Goal: Complete application form

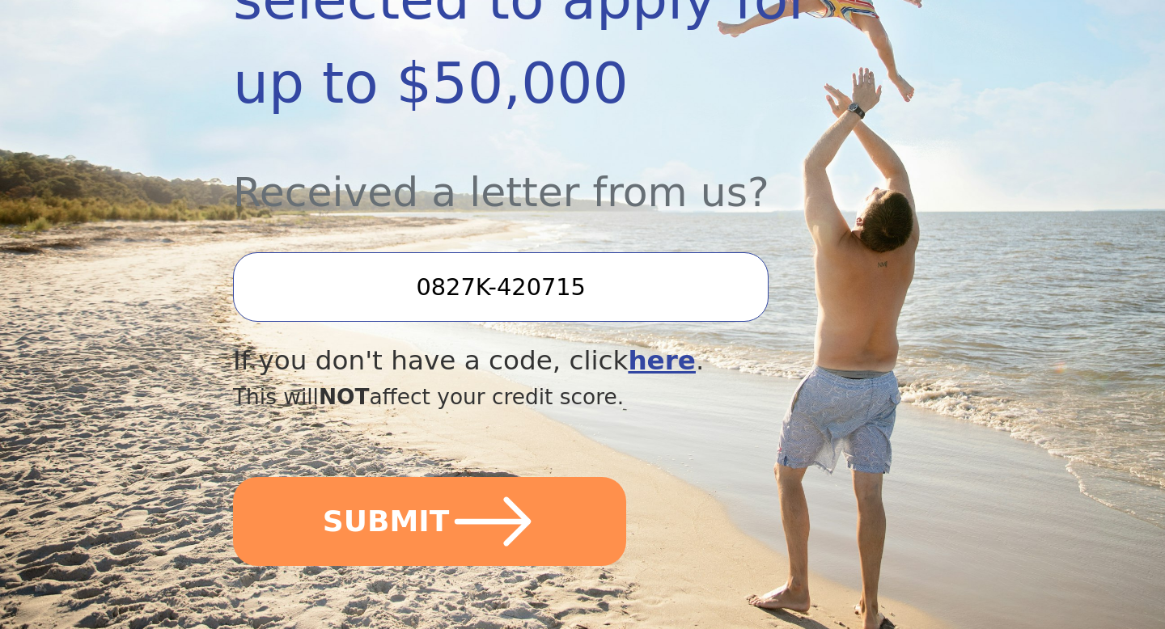
scroll to position [476, 0]
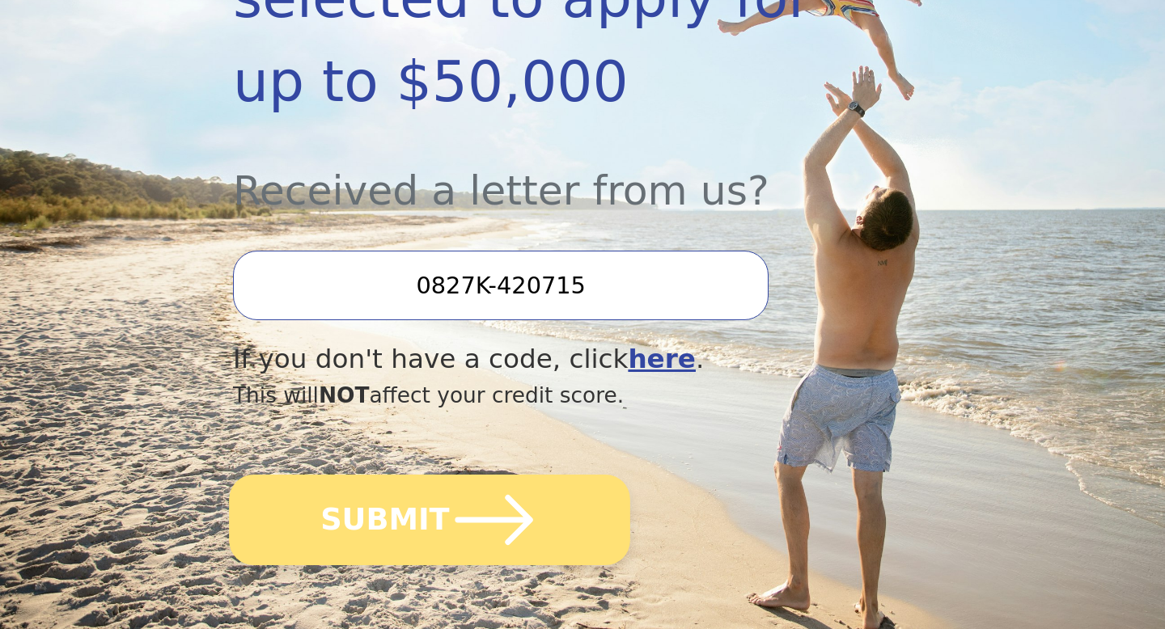
click at [450, 521] on icon "submit" at bounding box center [494, 520] width 89 height 89
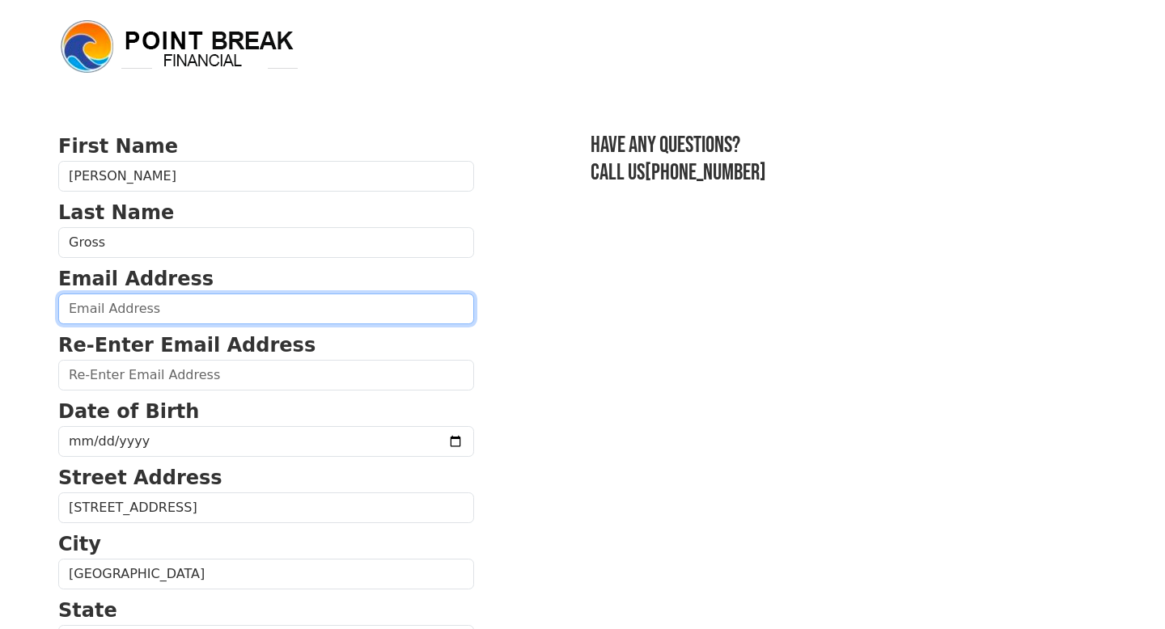
click at [297, 311] on input "email" at bounding box center [266, 309] width 416 height 31
type input "[EMAIL_ADDRESS][DOMAIN_NAME]"
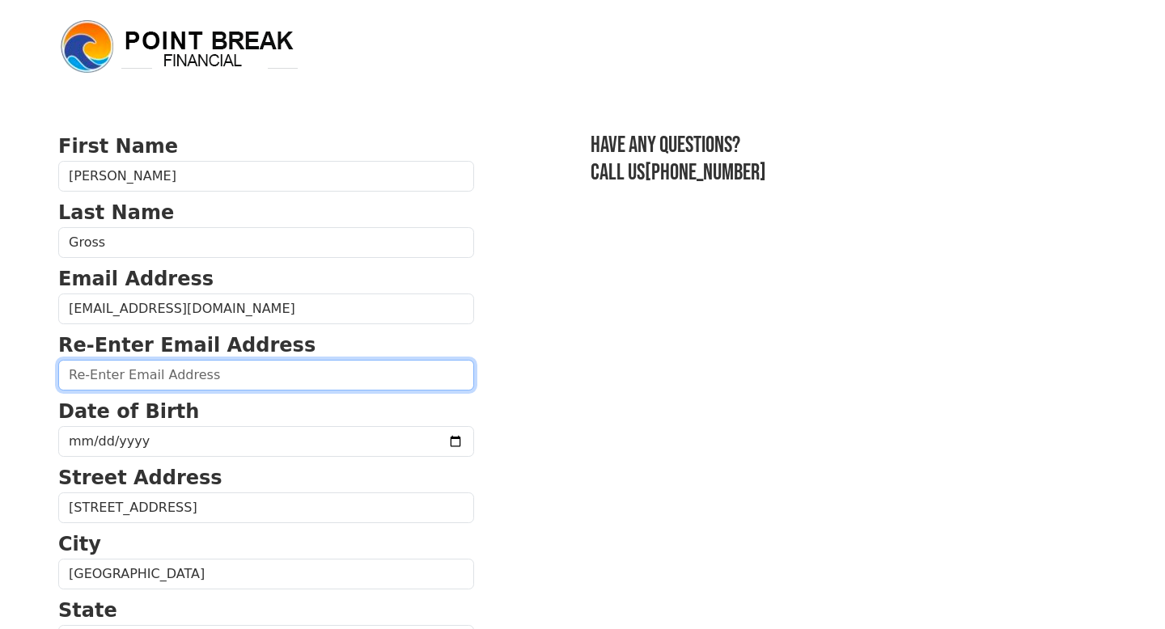
type input "[EMAIL_ADDRESS][DOMAIN_NAME]"
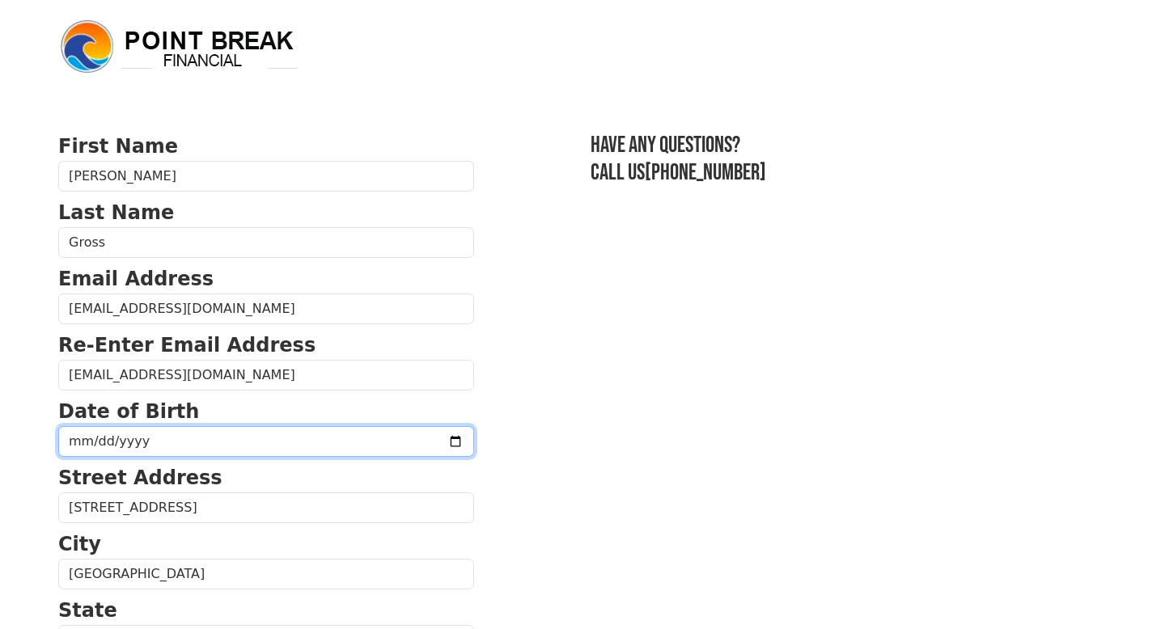
click at [260, 438] on input "date" at bounding box center [266, 441] width 416 height 31
type input "[DATE]"
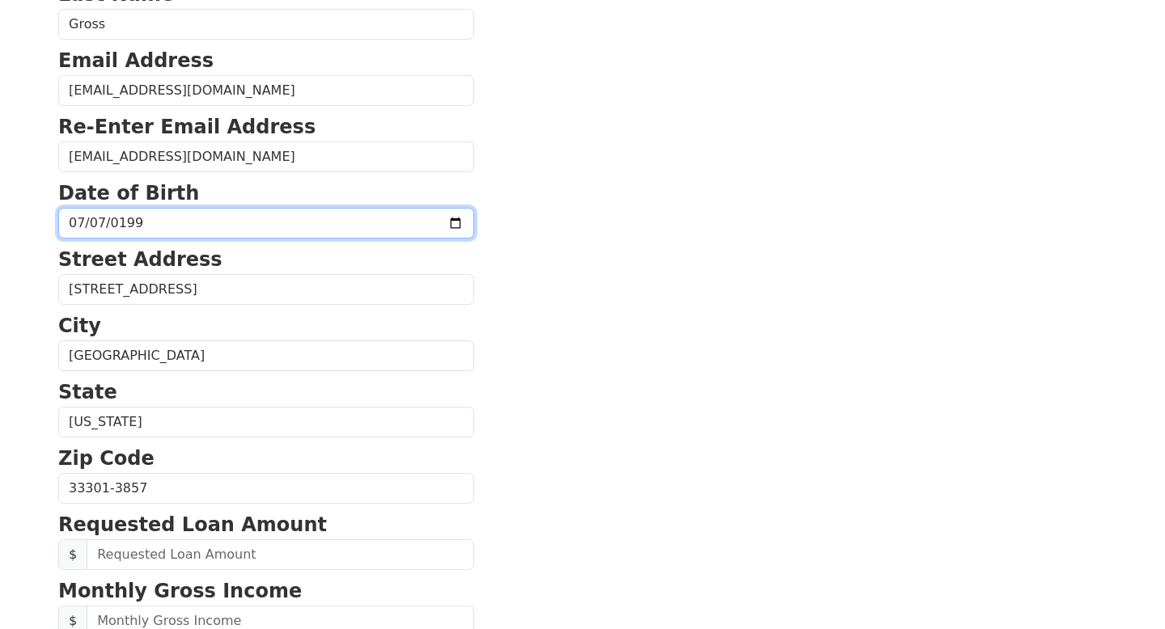
scroll to position [469, 0]
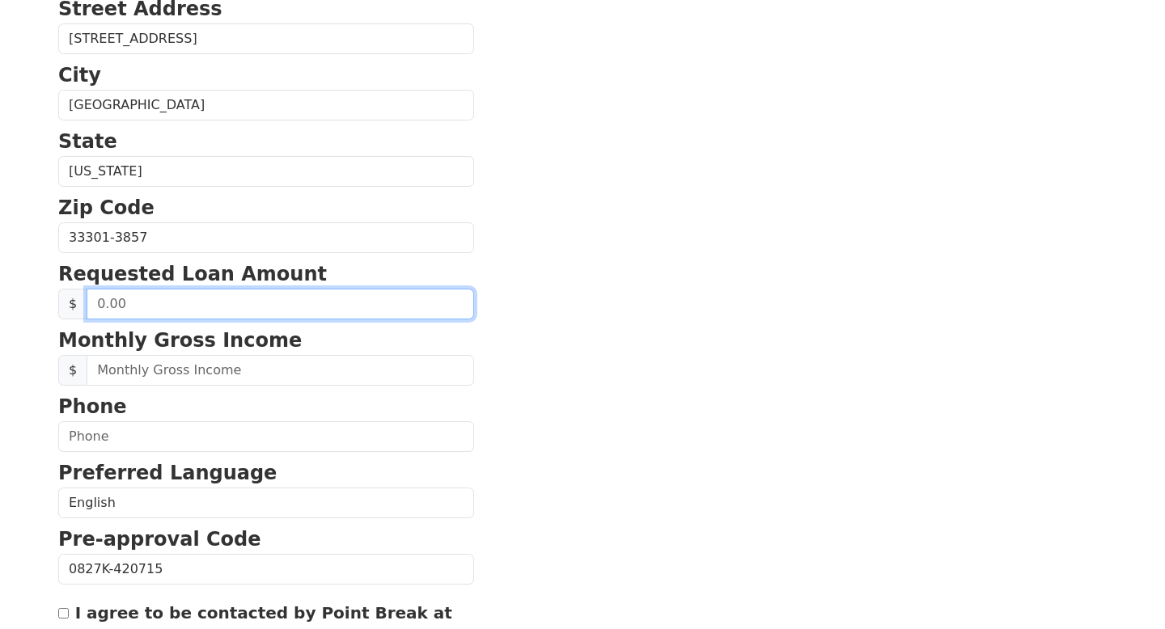
click at [251, 306] on input "text" at bounding box center [280, 304] width 387 height 31
type input "60,000.00"
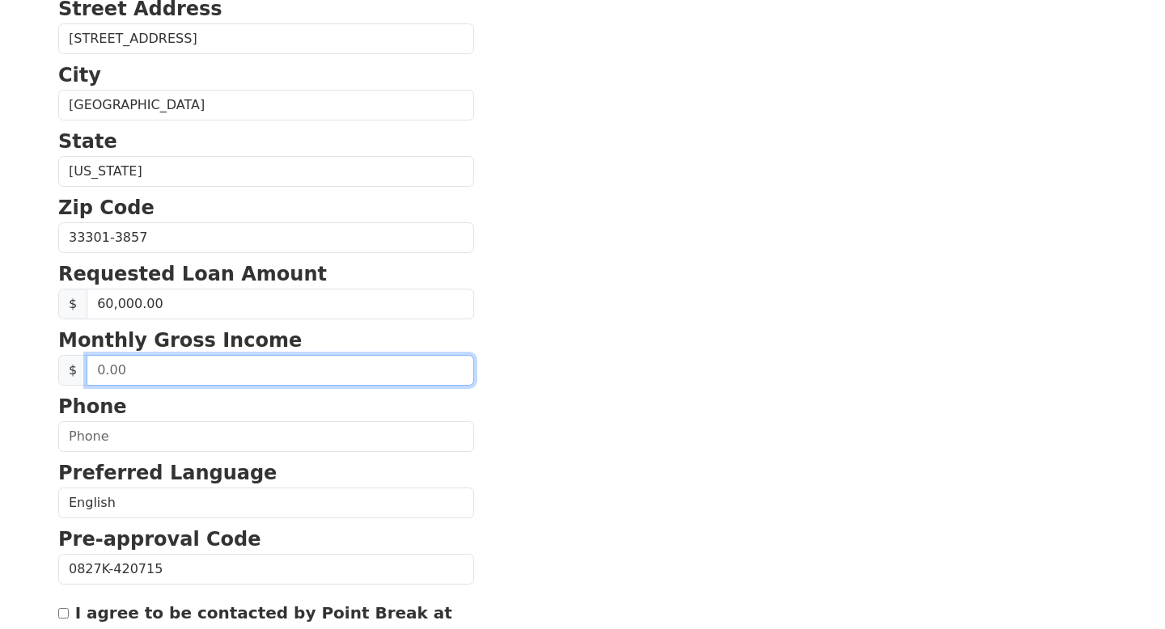
click at [149, 373] on input "text" at bounding box center [280, 370] width 387 height 31
type input "5,500.00"
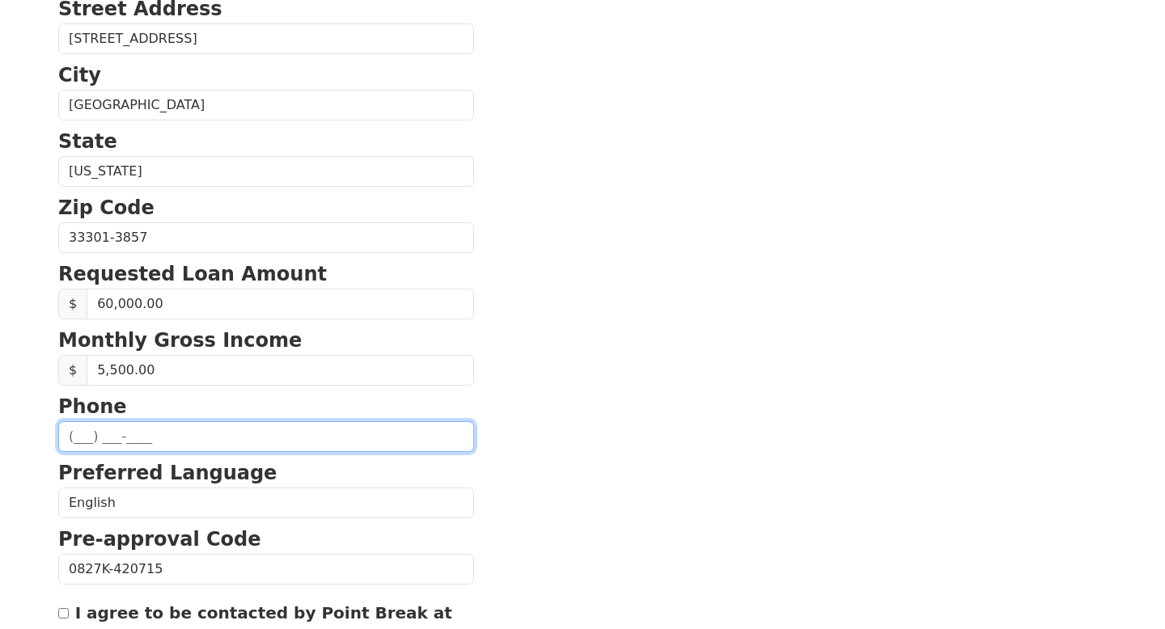
click at [242, 433] on input "text" at bounding box center [266, 436] width 416 height 31
type input "[PHONE_NUMBER]"
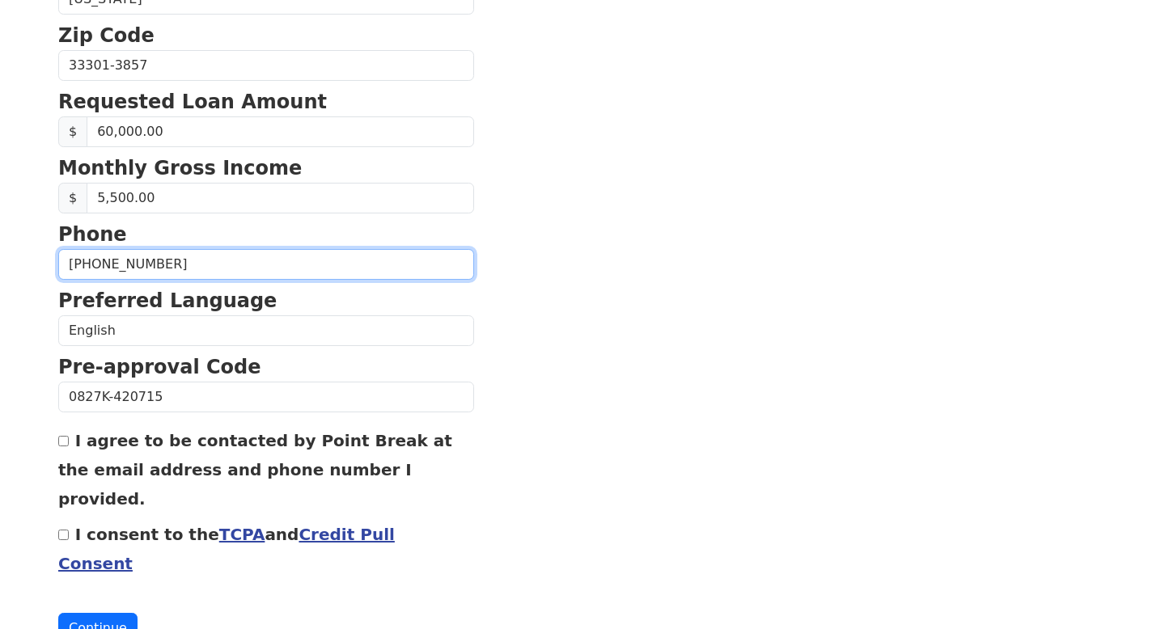
scroll to position [641, 0]
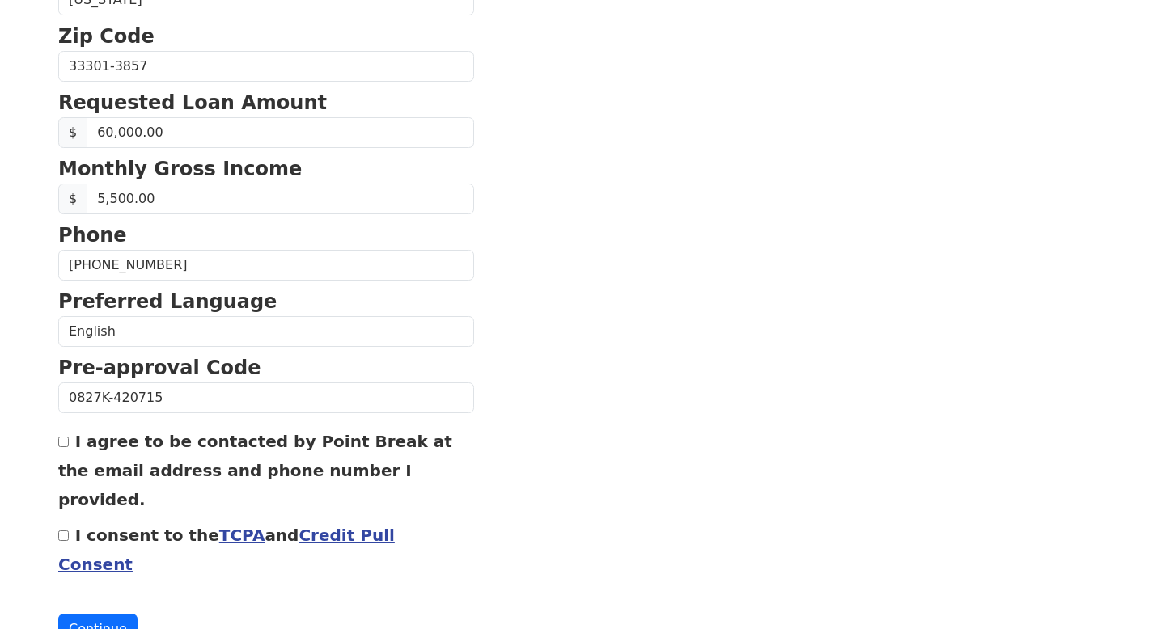
click at [144, 442] on label "I agree to be contacted by Point Break at the email address and phone number I …" at bounding box center [255, 471] width 394 height 78
click at [69, 442] on input "I agree to be contacted by Point Break at the email address and phone number I …" at bounding box center [63, 442] width 11 height 11
checkbox input "true"
click at [93, 526] on label "I consent to the TCPA and Credit Pull Consent" at bounding box center [226, 550] width 337 height 49
click at [69, 531] on input "I consent to the TCPA and Credit Pull Consent" at bounding box center [63, 536] width 11 height 11
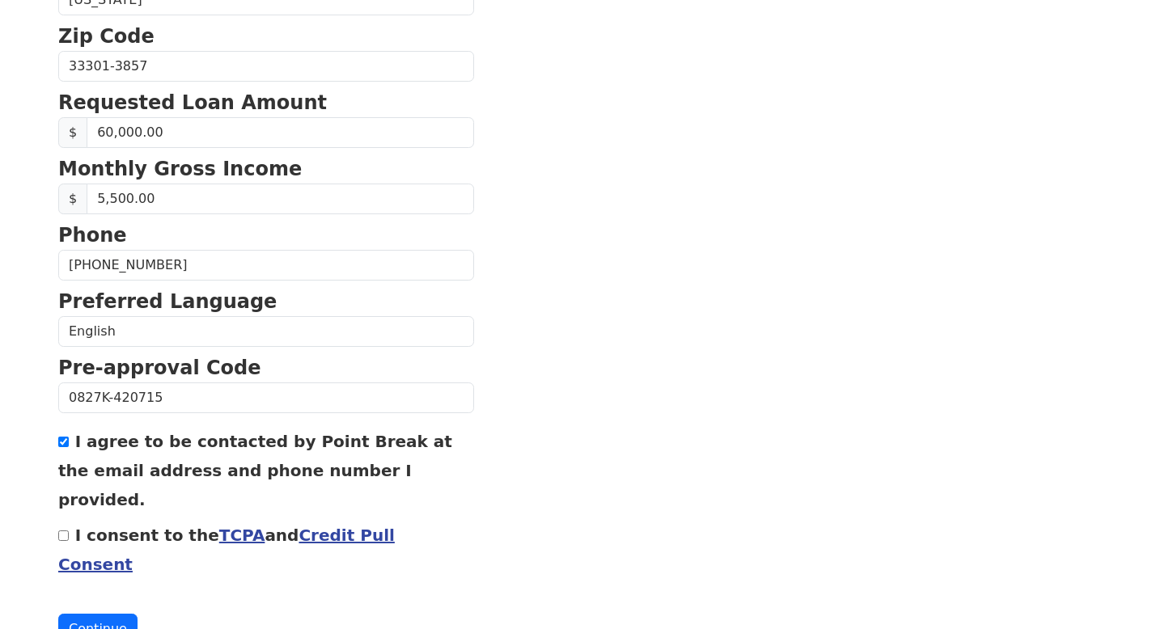
checkbox input "true"
click at [108, 614] on button "Continue" at bounding box center [97, 629] width 79 height 31
